Goal: Task Accomplishment & Management: Complete application form

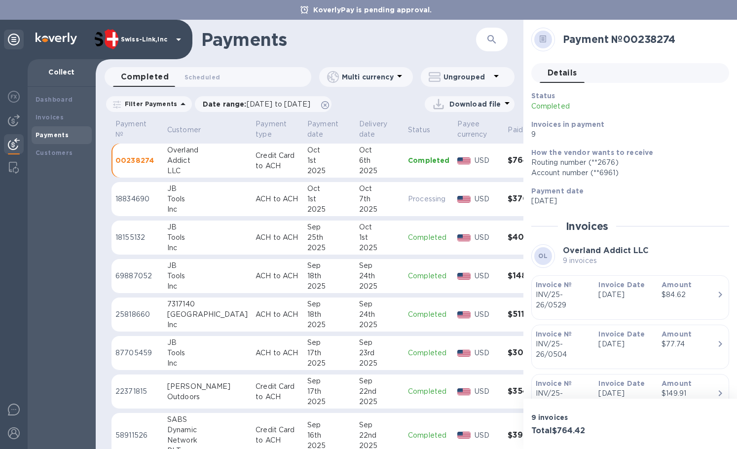
click at [290, 44] on h1 "Payments" at bounding box center [338, 39] width 275 height 21
click at [53, 119] on b "Invoices" at bounding box center [50, 116] width 28 height 7
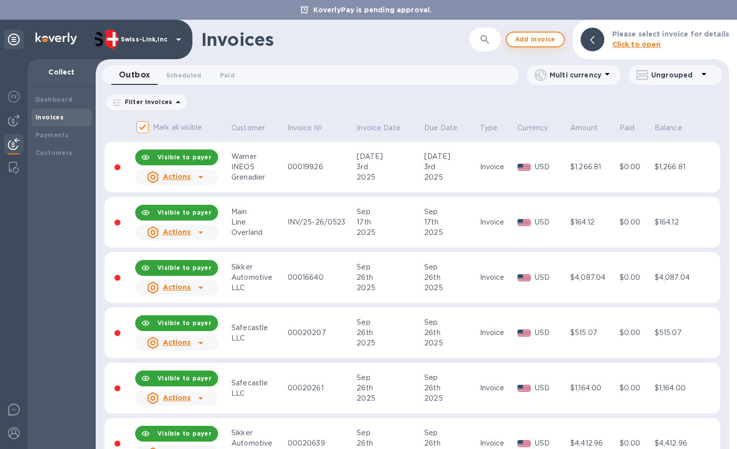
click at [530, 36] on span "Add invoice" at bounding box center [535, 40] width 41 height 12
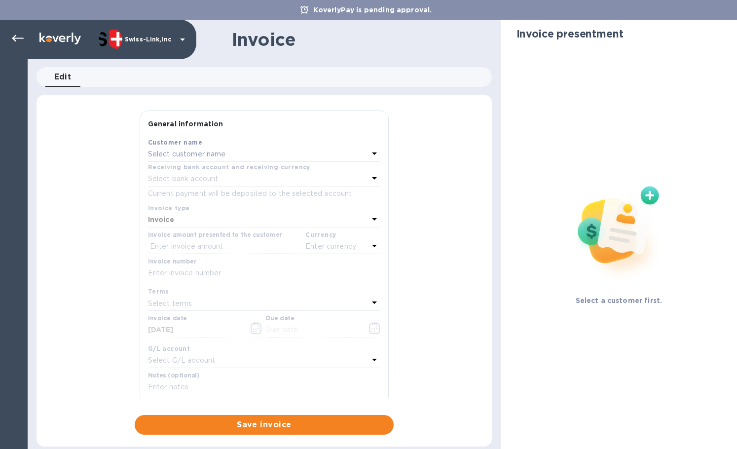
click at [239, 153] on div "Select customer name" at bounding box center [258, 154] width 221 height 14
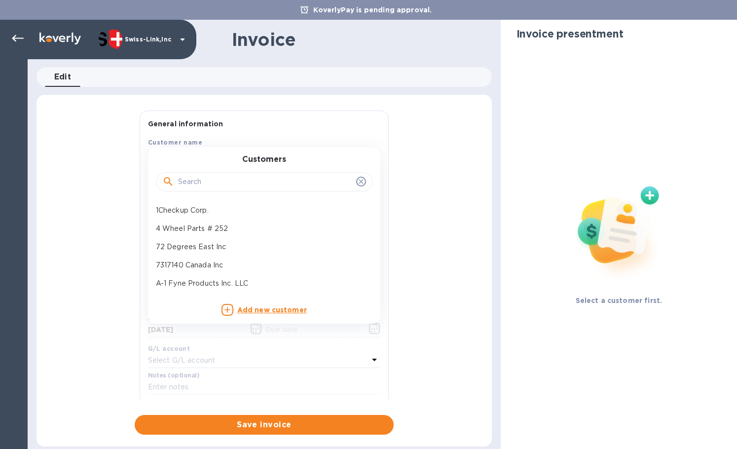
click at [206, 183] on input "text" at bounding box center [265, 182] width 174 height 15
paste input "00018355"
type input "00018355"
click at [189, 178] on input "text" at bounding box center [265, 182] width 174 height 15
paste input "Rangersa"
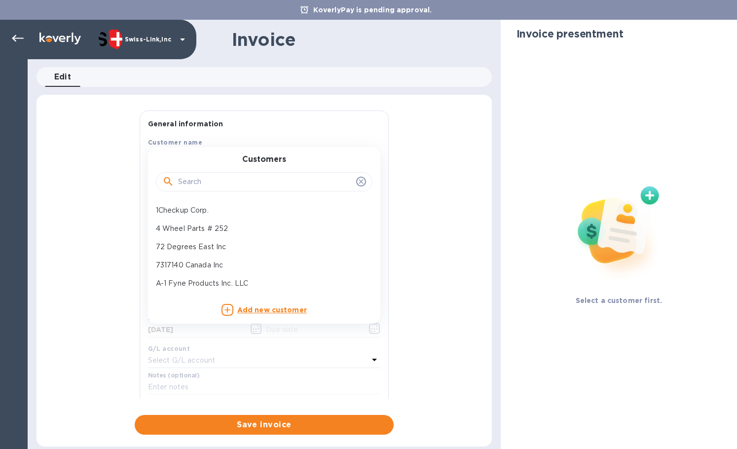
type input "Rangersa"
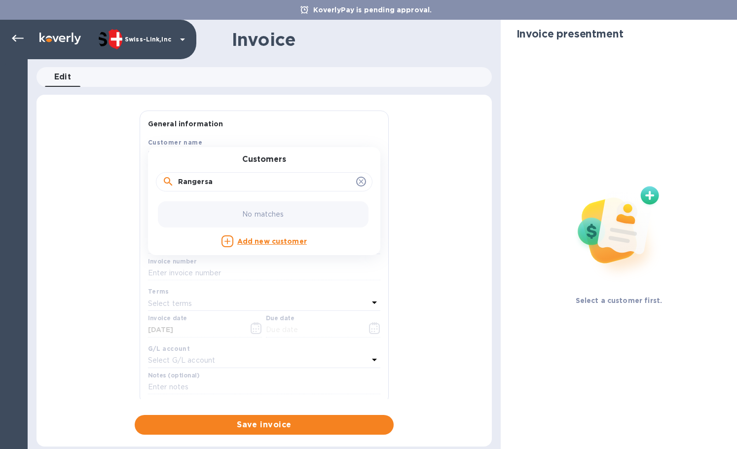
click at [115, 257] on div "General information Save Customer name Select customer name Customers Rangersa …" at bounding box center [264, 272] width 455 height 324
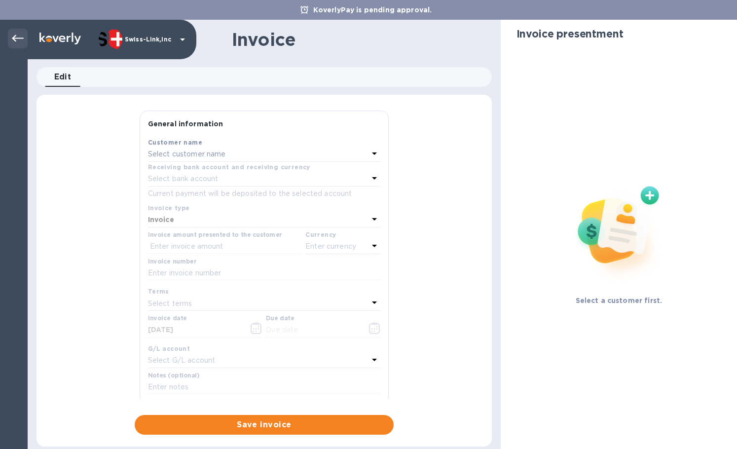
click at [12, 40] on icon at bounding box center [18, 39] width 12 height 12
